Goal: Task Accomplishment & Management: Use online tool/utility

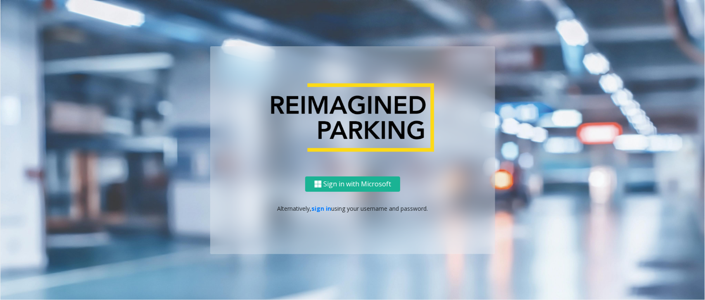
click at [314, 211] on p "Alternatively, sign in using your username and password." at bounding box center [352, 208] width 268 height 9
click at [318, 208] on link "sign in" at bounding box center [322, 208] width 20 height 8
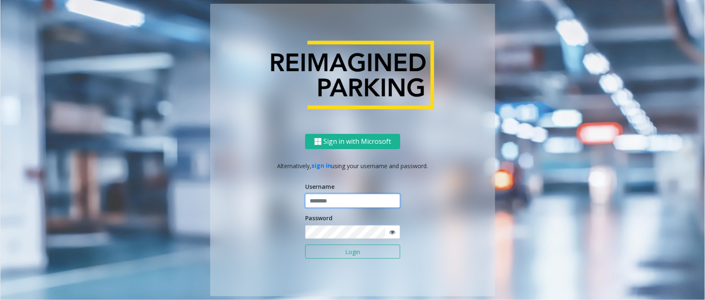
type input "**********"
click at [334, 239] on button "Login" at bounding box center [352, 251] width 95 height 14
